Goal: Information Seeking & Learning: Learn about a topic

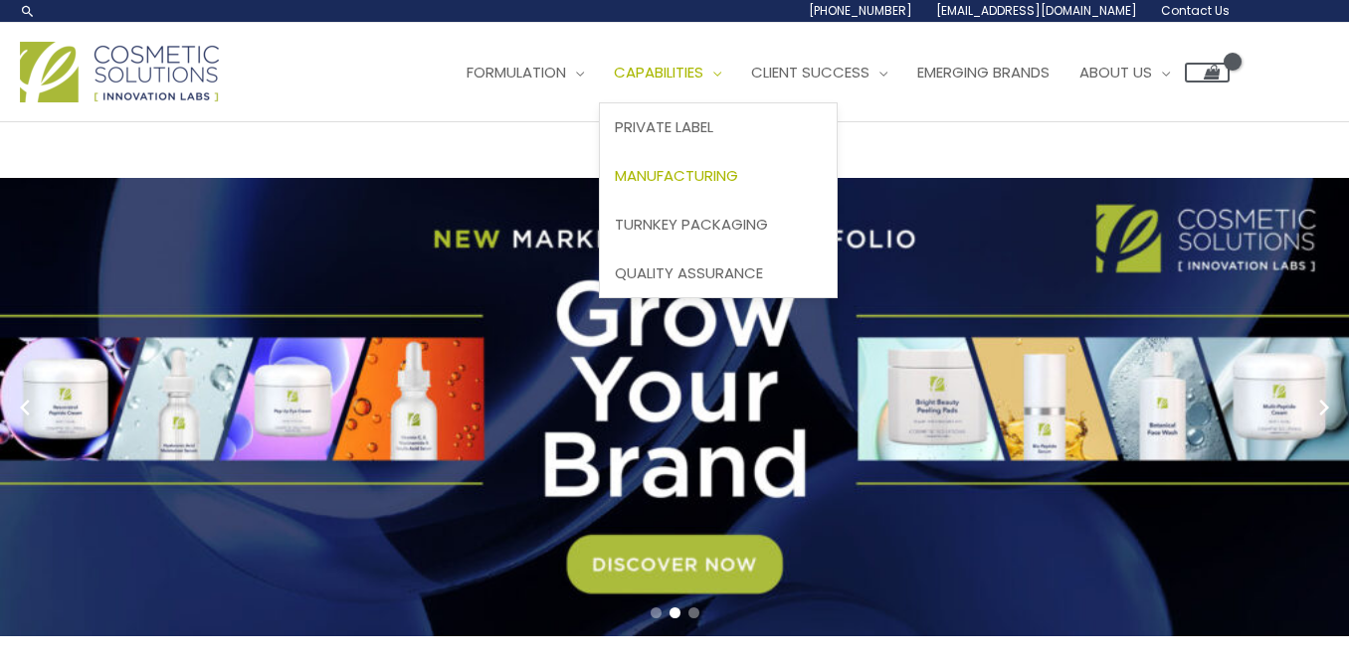
click at [615, 186] on span "Manufacturing" at bounding box center [676, 175] width 123 height 21
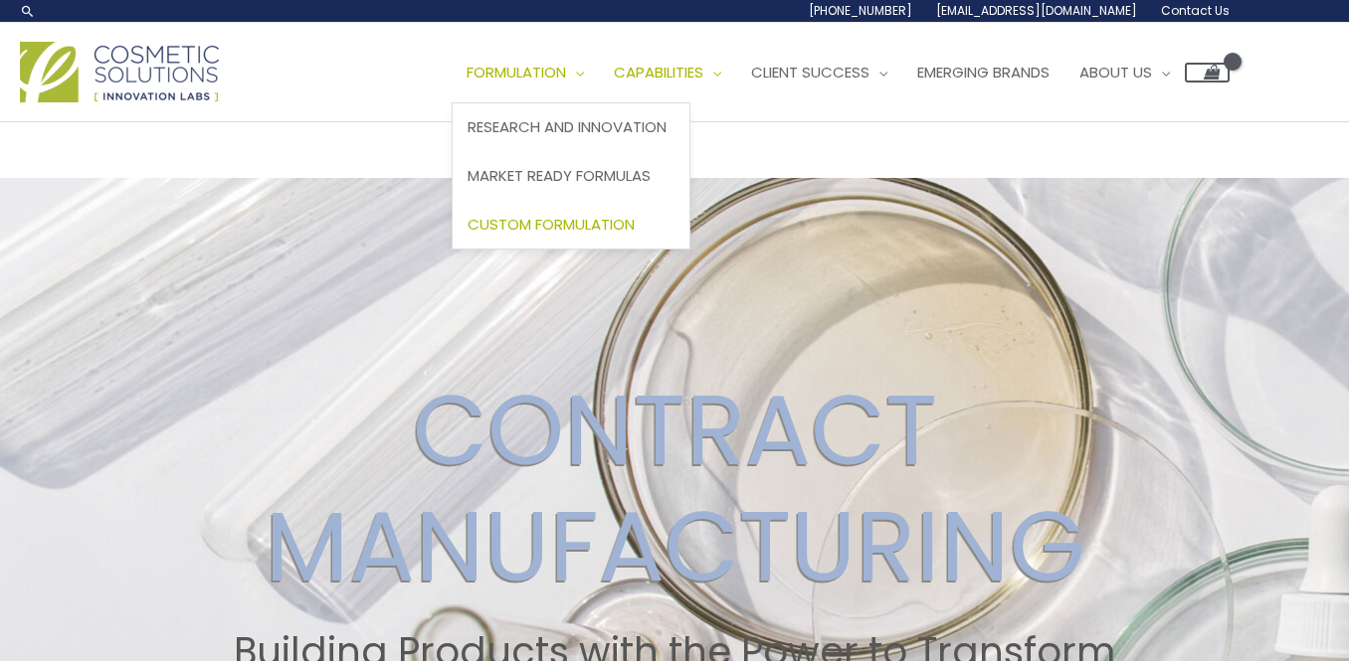
click at [468, 235] on span "Custom Formulation" at bounding box center [551, 224] width 167 height 21
